Goal: Task Accomplishment & Management: Complete application form

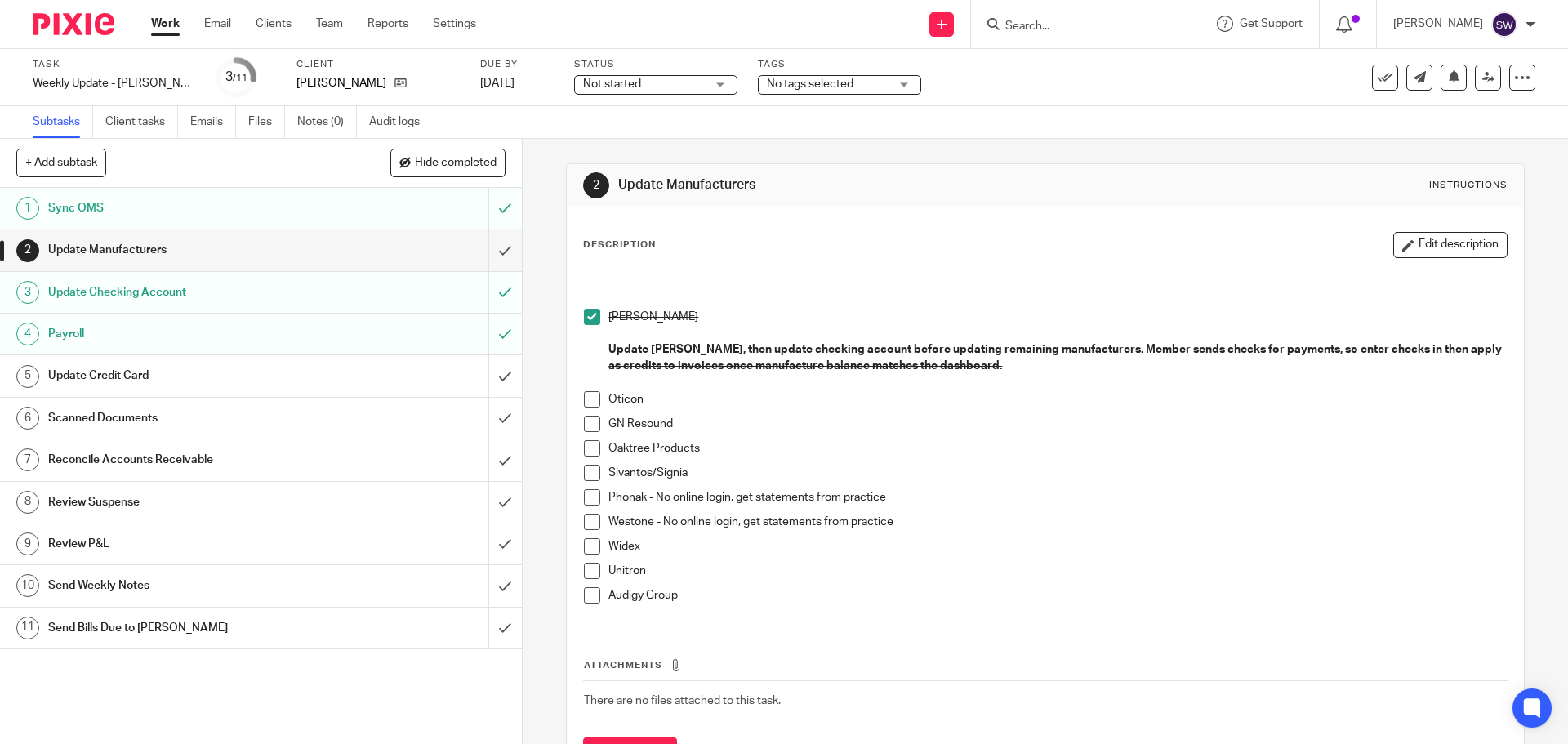
click at [494, 375] on input "submit" at bounding box center [261, 375] width 522 height 41
click at [495, 411] on input "submit" at bounding box center [261, 417] width 522 height 41
click at [585, 398] on span at bounding box center [592, 399] width 17 height 17
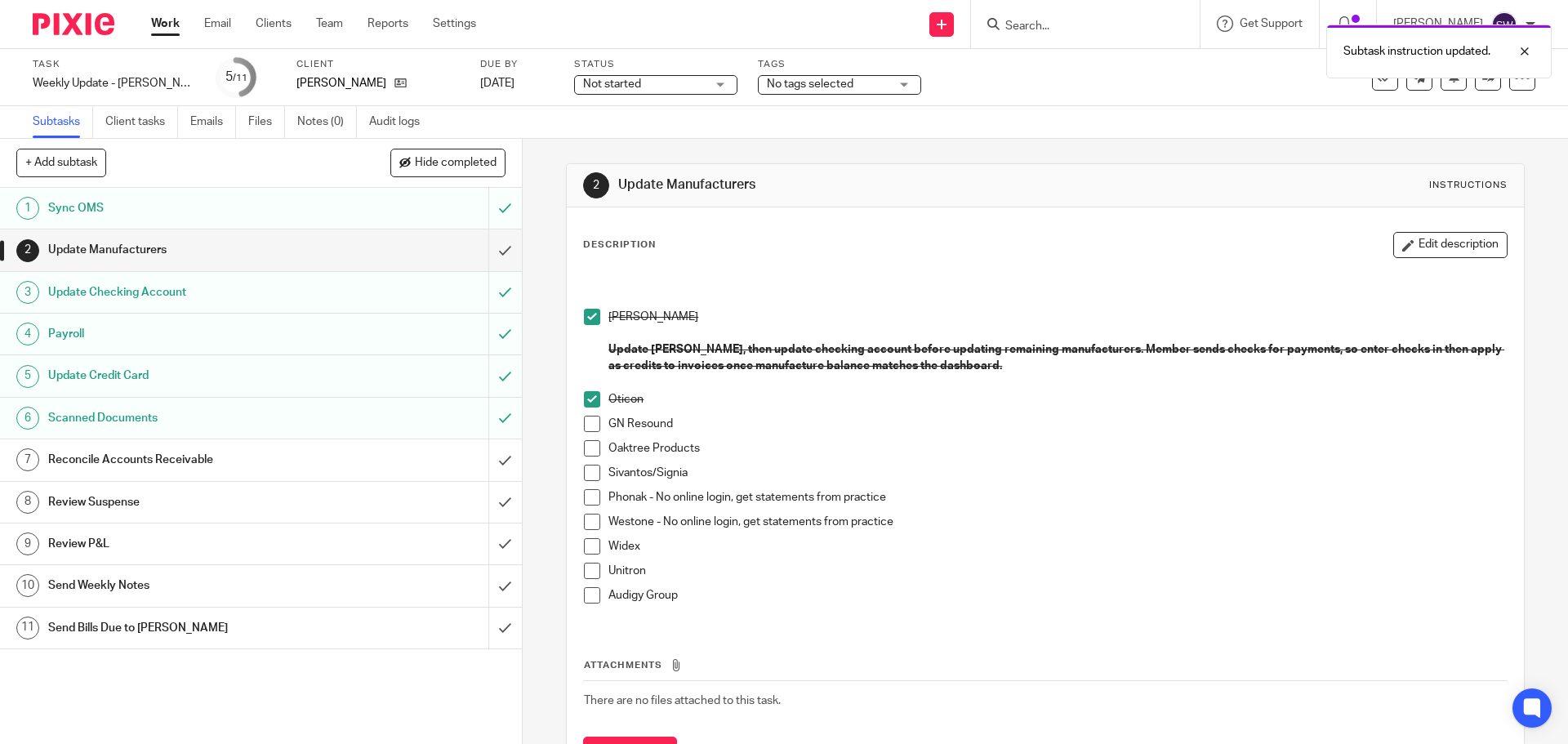
click at [584, 429] on span at bounding box center [592, 424] width 17 height 17
click at [587, 455] on span at bounding box center [592, 448] width 17 height 17
click at [590, 477] on span at bounding box center [592, 473] width 17 height 17
click at [595, 493] on span at bounding box center [592, 497] width 17 height 17
click at [590, 523] on span at bounding box center [592, 522] width 17 height 17
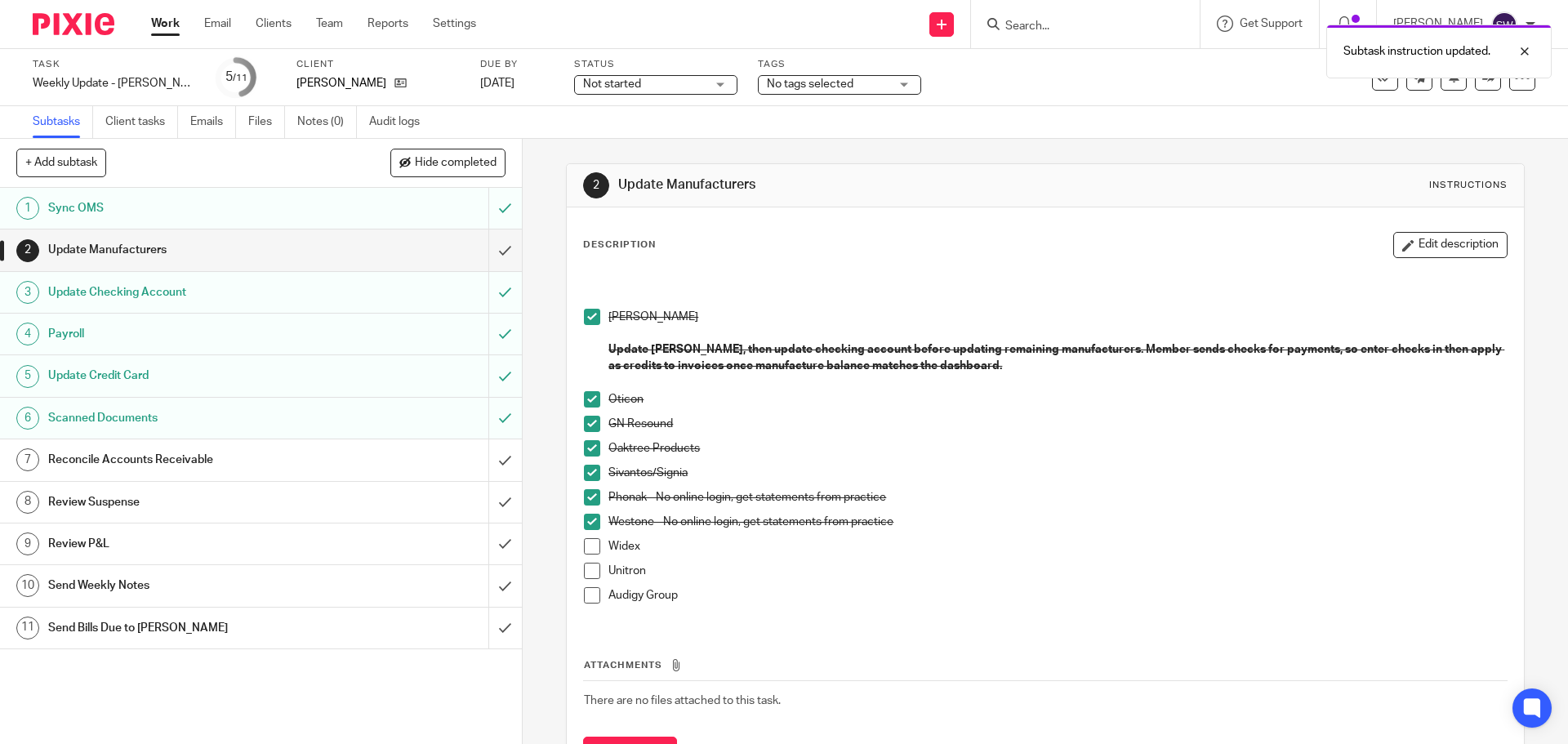
click at [594, 547] on span at bounding box center [592, 547] width 17 height 17
click at [591, 571] on span at bounding box center [592, 571] width 17 height 17
click at [590, 595] on span at bounding box center [592, 596] width 17 height 17
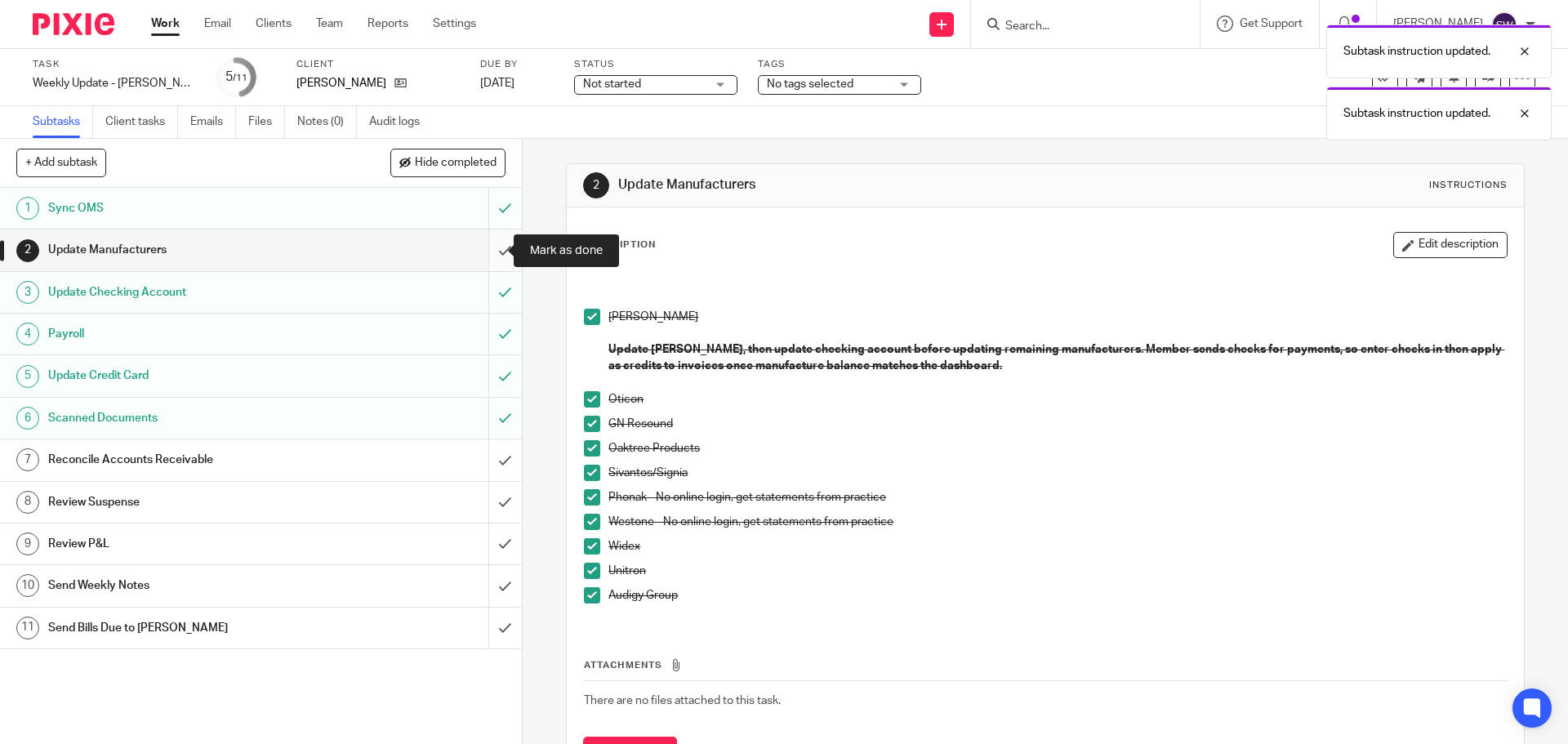
click at [491, 262] on input "submit" at bounding box center [261, 249] width 522 height 41
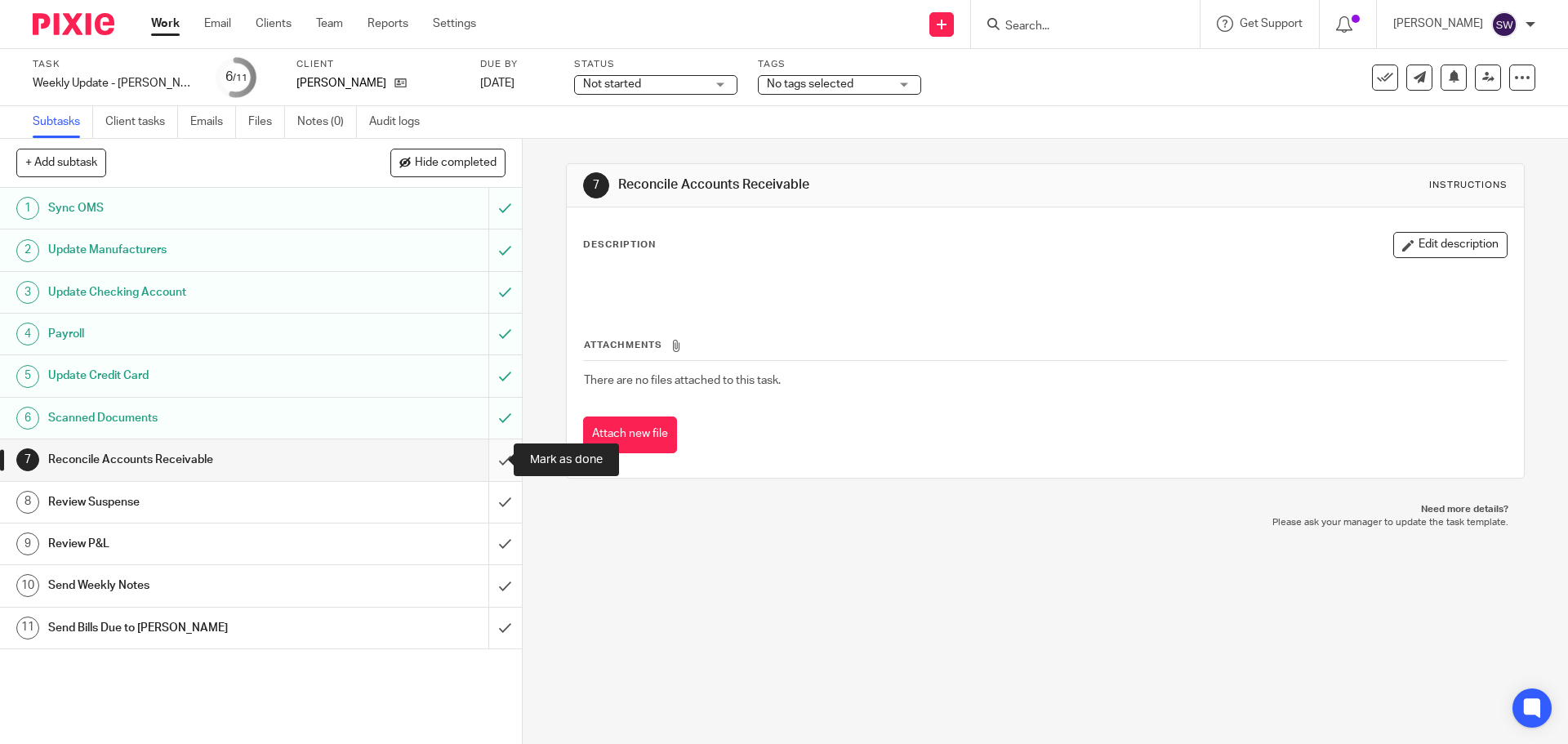
click at [486, 465] on input "submit" at bounding box center [261, 459] width 522 height 41
